Goal: Book appointment/travel/reservation

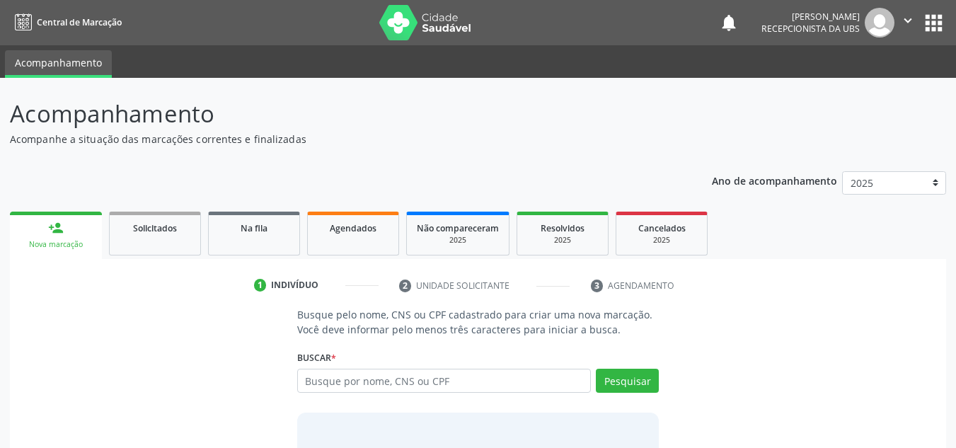
click at [514, 389] on input "text" at bounding box center [444, 381] width 294 height 24
type input "[PERSON_NAME]"
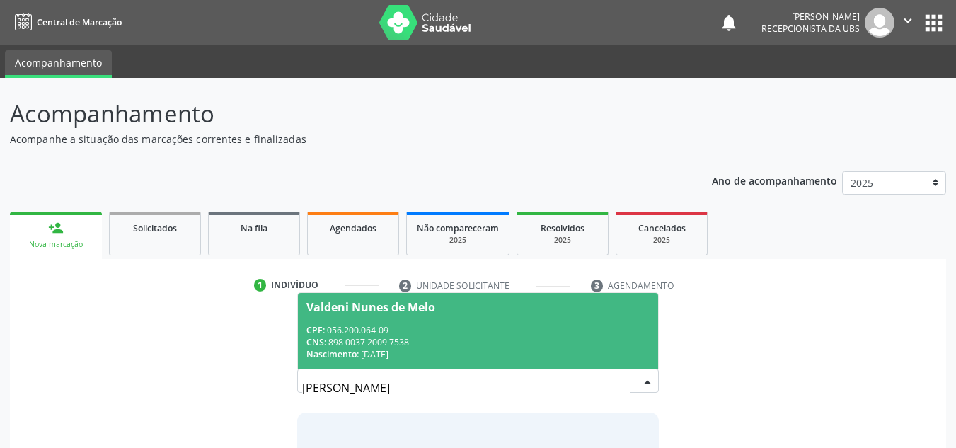
click at [393, 342] on div "CNS: 898 0037 2009 7538" at bounding box center [478, 342] width 344 height 12
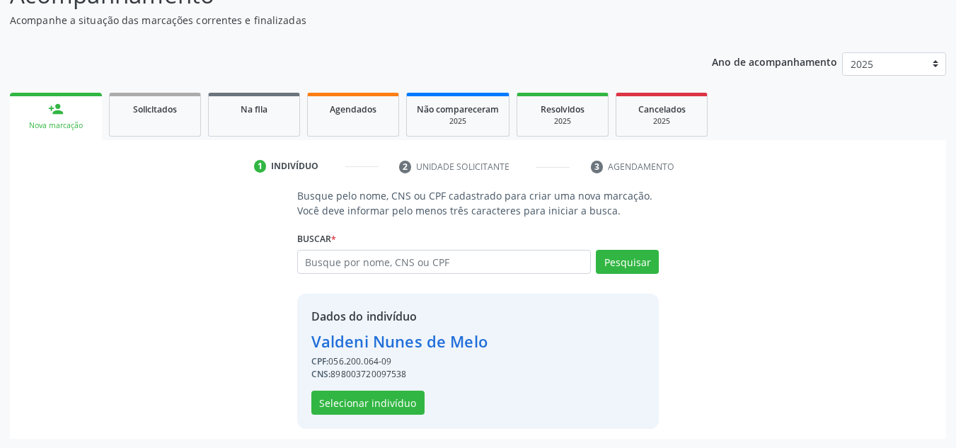
scroll to position [120, 0]
click at [389, 401] on button "Selecionar indivíduo" at bounding box center [367, 402] width 113 height 24
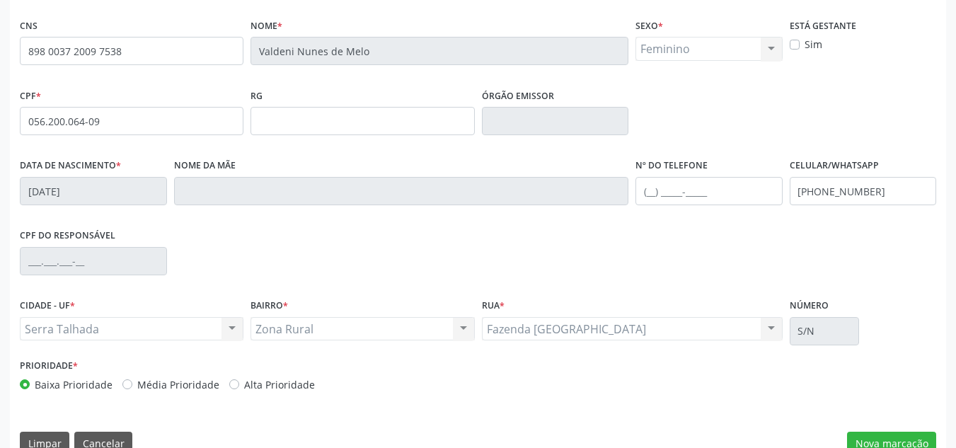
scroll to position [319, 0]
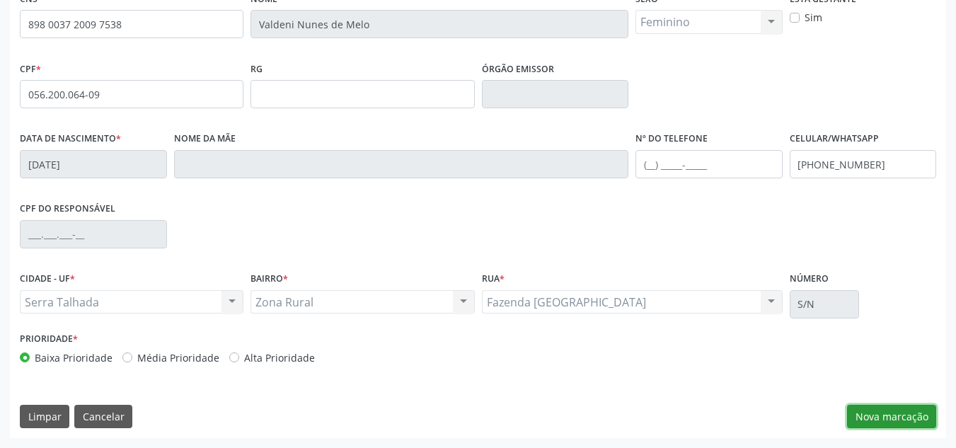
click at [871, 417] on button "Nova marcação" at bounding box center [891, 417] width 89 height 24
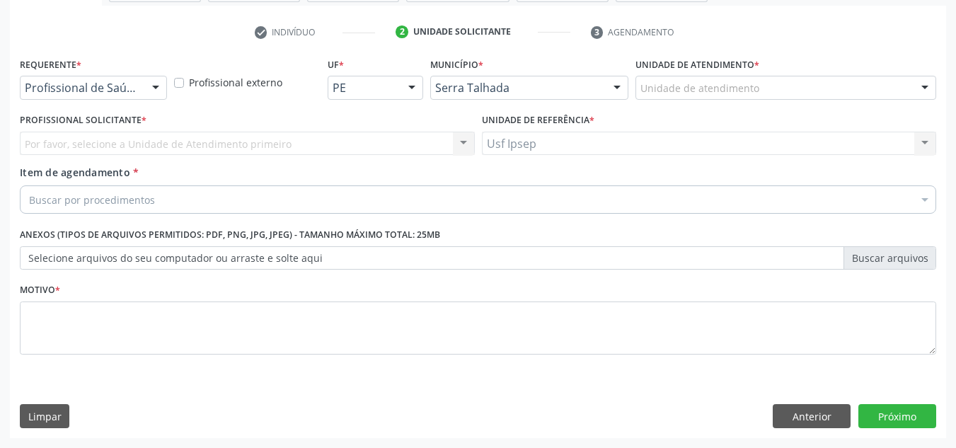
scroll to position [253, 0]
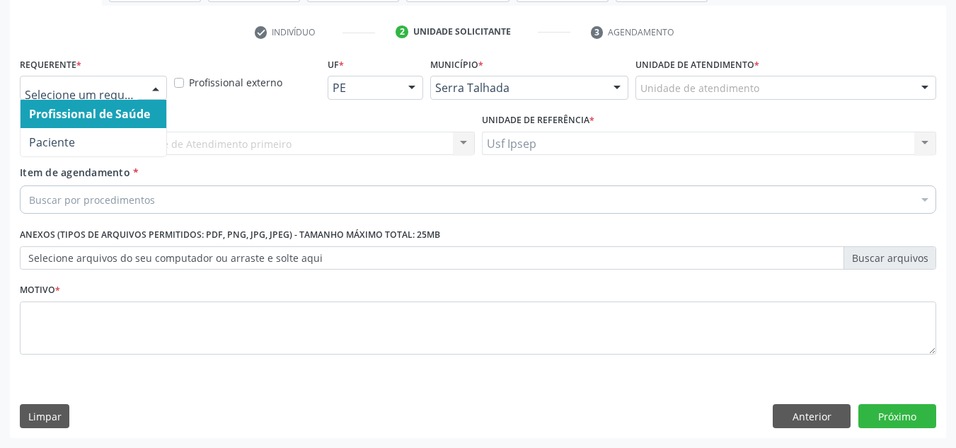
click at [156, 83] on div at bounding box center [155, 88] width 21 height 24
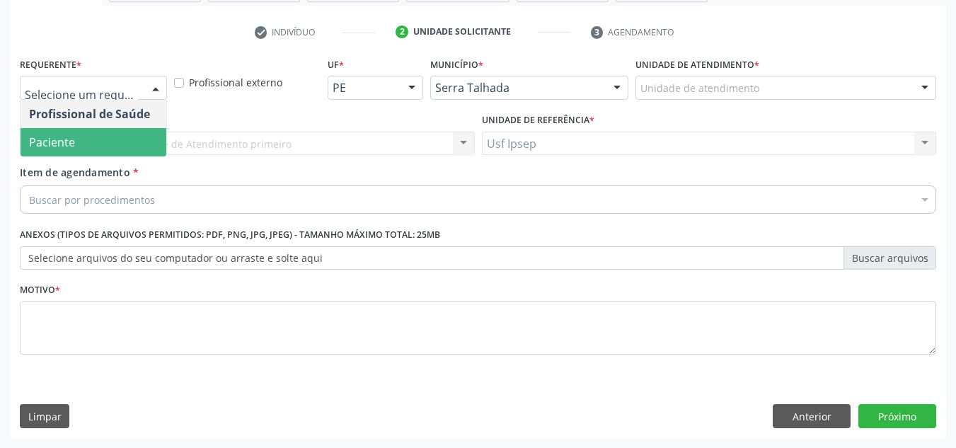
click at [65, 138] on span "Paciente" at bounding box center [52, 142] width 46 height 16
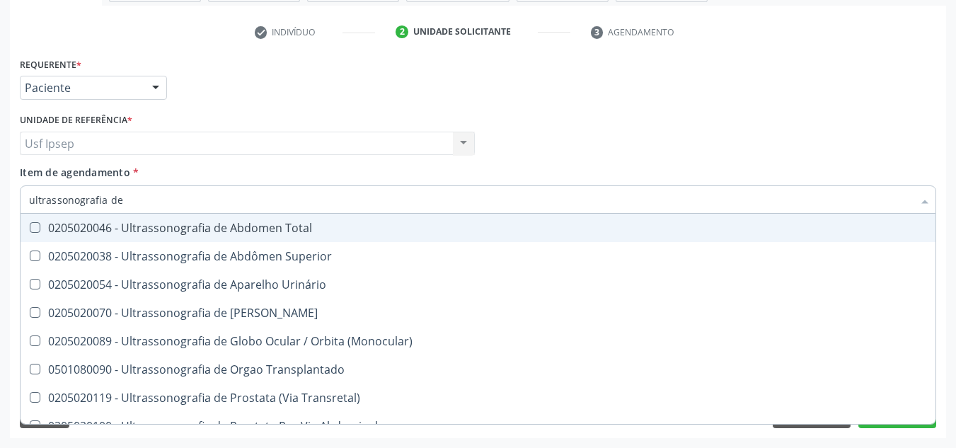
type input "ultrassonografia de"
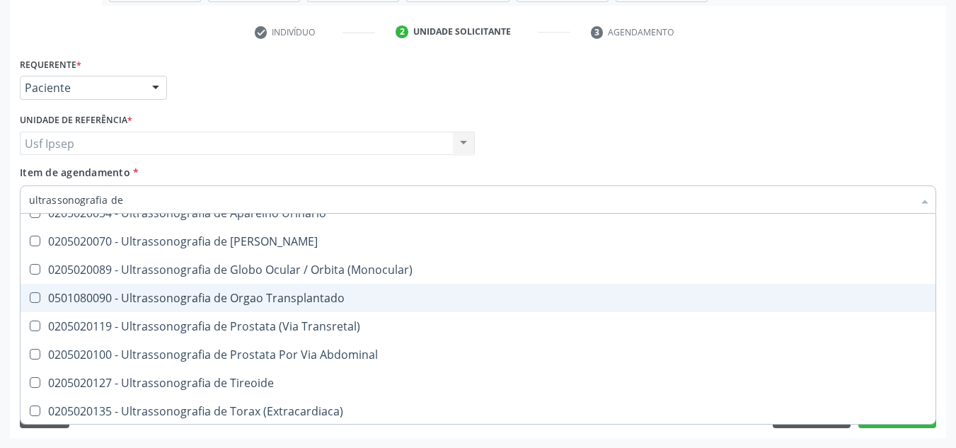
scroll to position [73, 0]
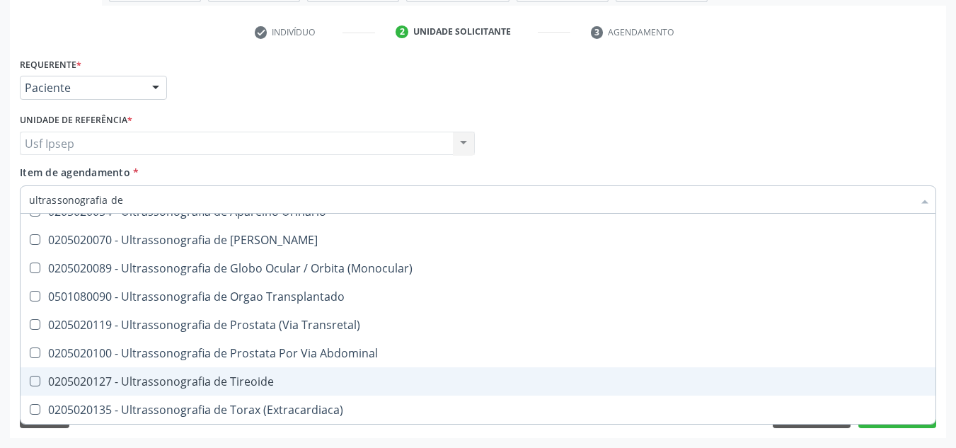
click at [36, 379] on Tireoide at bounding box center [35, 381] width 11 height 11
click at [30, 379] on Tireoide "checkbox" at bounding box center [25, 381] width 9 height 9
checkbox Tireoide "true"
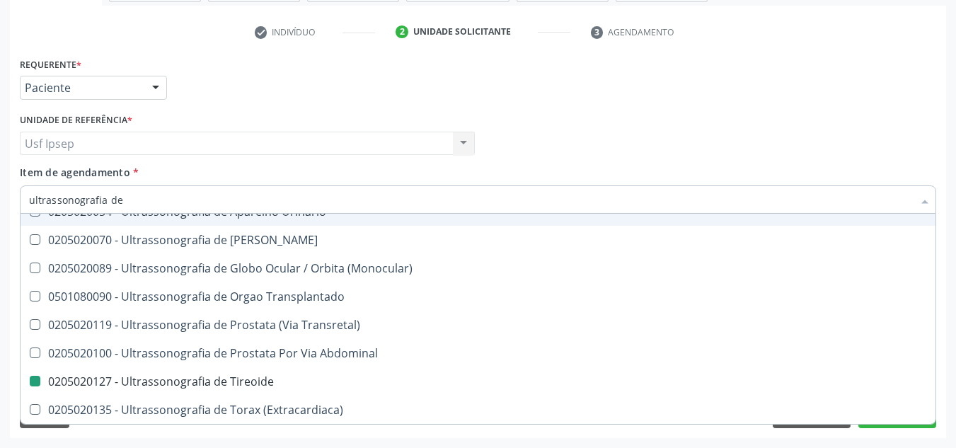
click at [703, 87] on div "Requerente * Paciente Profissional de Saúde Paciente Nenhum resultado encontrad…" at bounding box center [478, 81] width 924 height 55
checkbox Superior "true"
checkbox Tireoide "false"
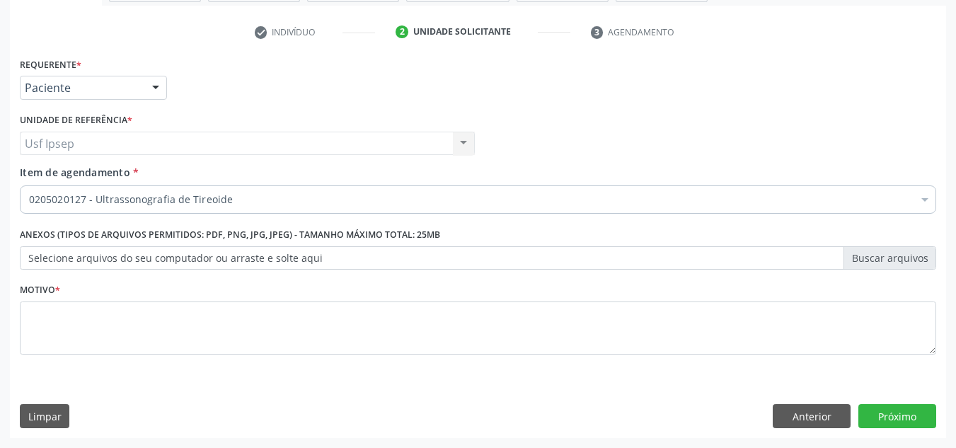
scroll to position [0, 0]
click at [876, 417] on button "Próximo" at bounding box center [898, 416] width 78 height 24
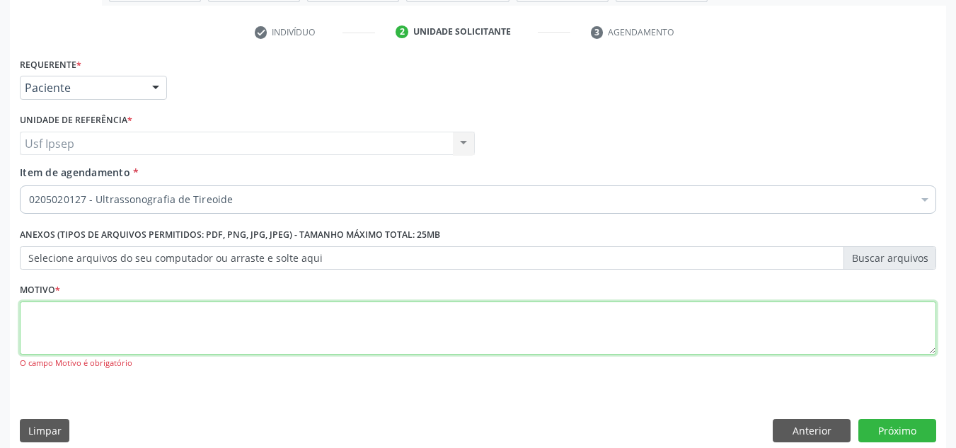
click at [143, 318] on textarea at bounding box center [478, 329] width 917 height 54
type textarea "1"
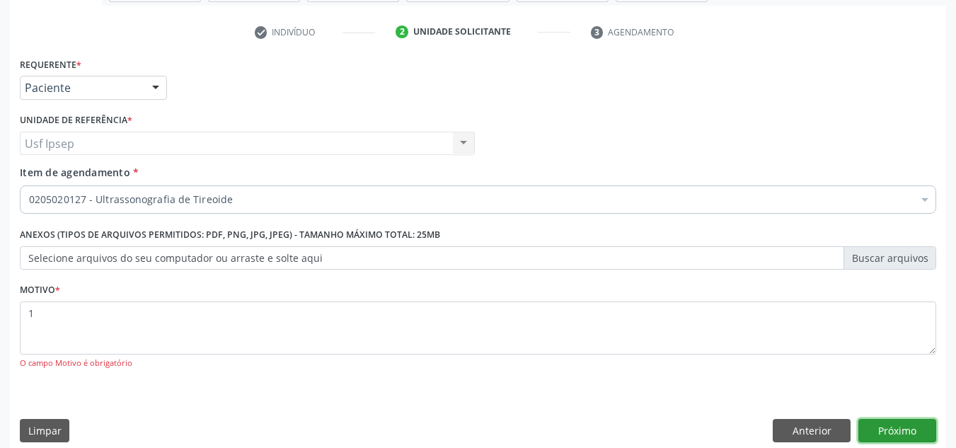
click at [899, 435] on button "Próximo" at bounding box center [898, 431] width 78 height 24
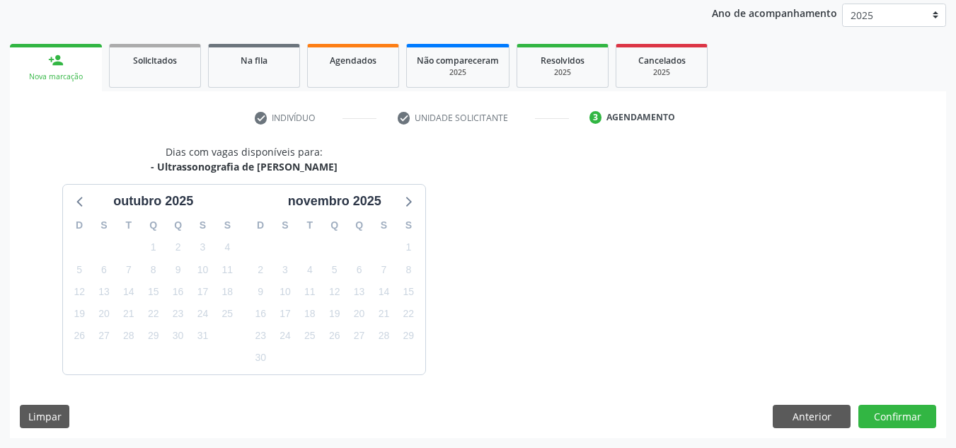
scroll to position [209, 0]
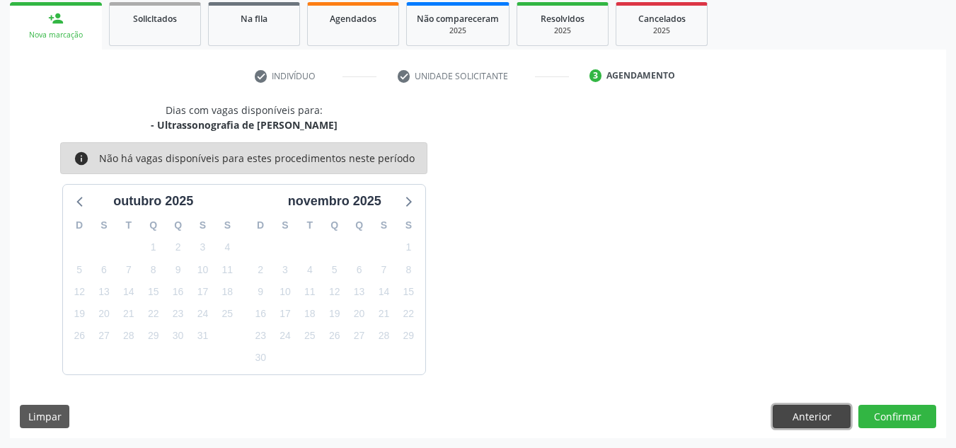
click at [798, 417] on button "Anterior" at bounding box center [812, 417] width 78 height 24
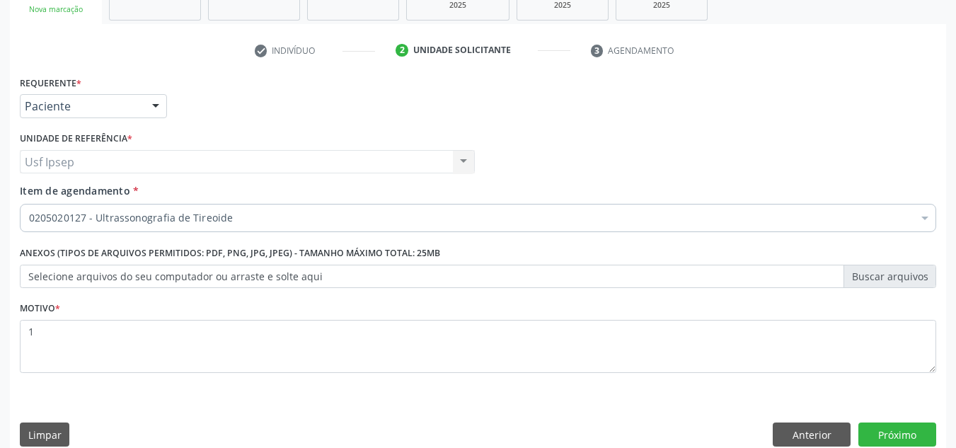
scroll to position [253, 0]
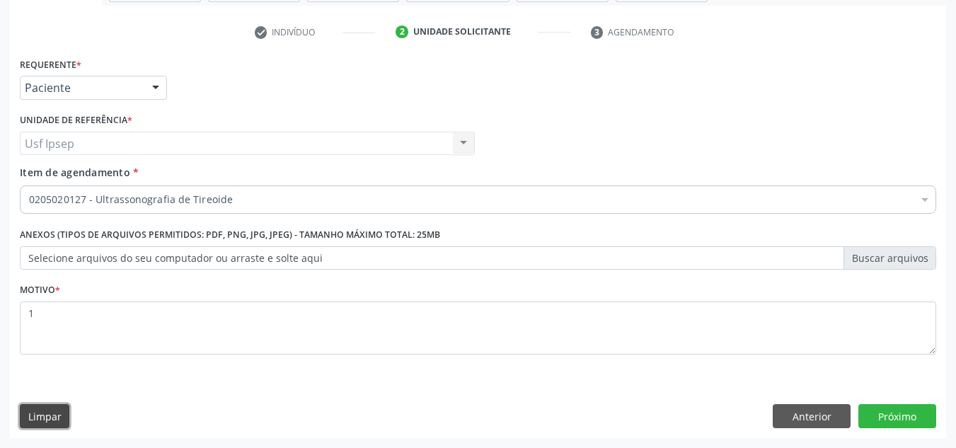
click at [45, 416] on button "Limpar" at bounding box center [45, 416] width 50 height 24
click at [64, 410] on button "Limpar" at bounding box center [45, 416] width 50 height 24
click at [808, 417] on button "Anterior" at bounding box center [812, 416] width 78 height 24
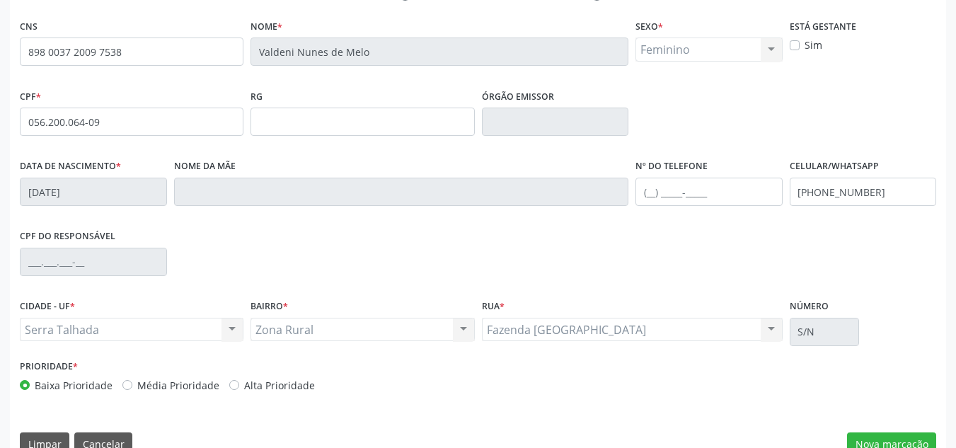
scroll to position [319, 0]
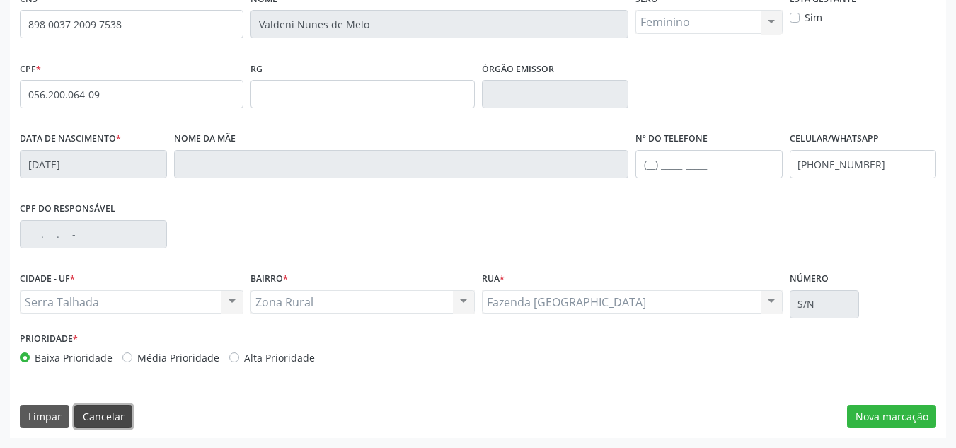
click at [108, 414] on button "Cancelar" at bounding box center [103, 417] width 58 height 24
